Goal: Transaction & Acquisition: Subscribe to service/newsletter

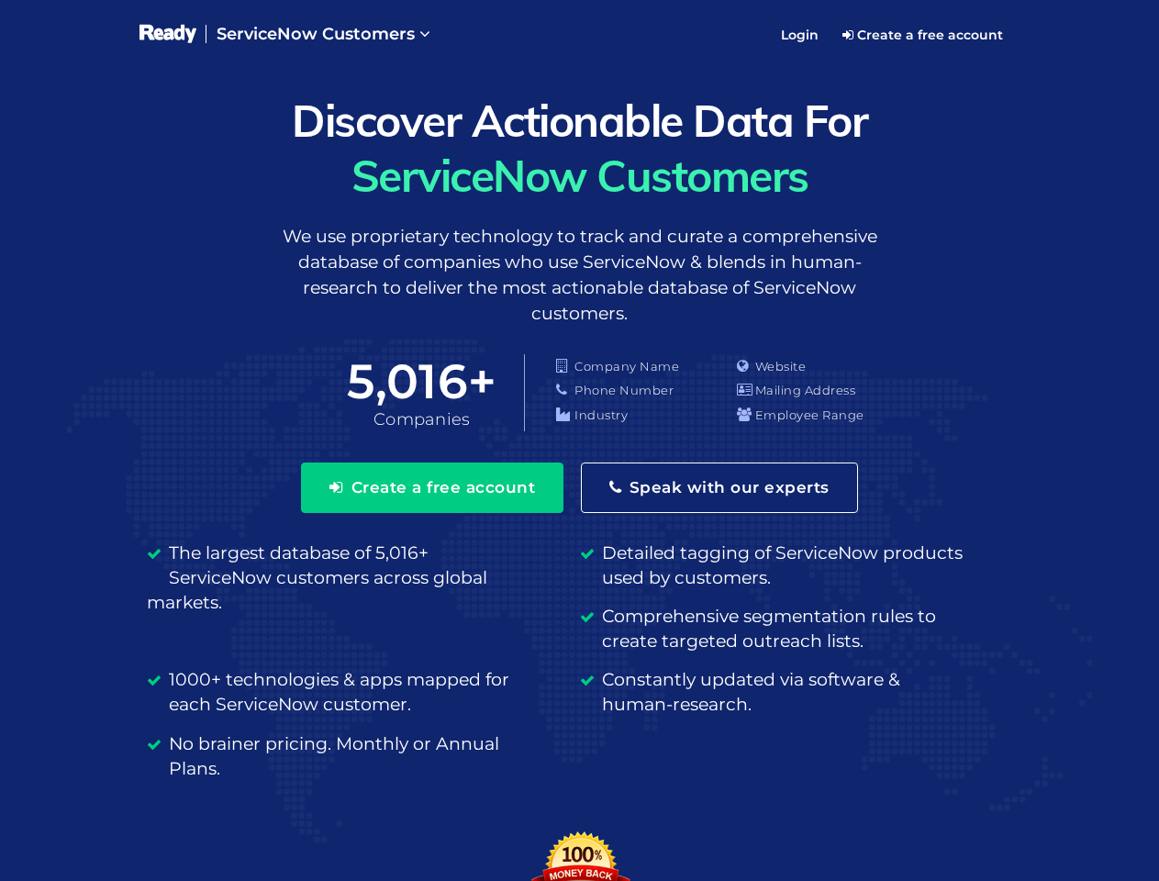
click at [323, 35] on span "ServiceNow Customers" at bounding box center [315, 34] width 198 height 20
click at [429, 487] on button "Create a free account" at bounding box center [432, 487] width 262 height 50
click at [720, 487] on button "Speak with our experts" at bounding box center [719, 487] width 277 height 50
